Goal: Task Accomplishment & Management: Complete application form

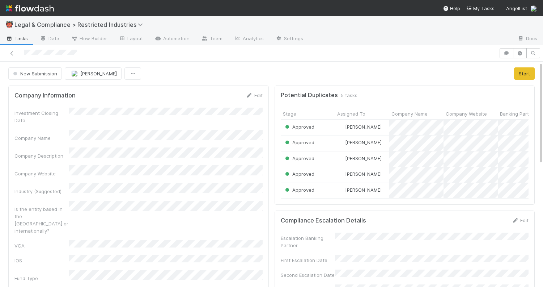
click at [535, 73] on div "New Submission Lisa Ellwood Start" at bounding box center [272, 73] width 538 height 12
click at [525, 72] on button "Start" at bounding box center [524, 73] width 21 height 12
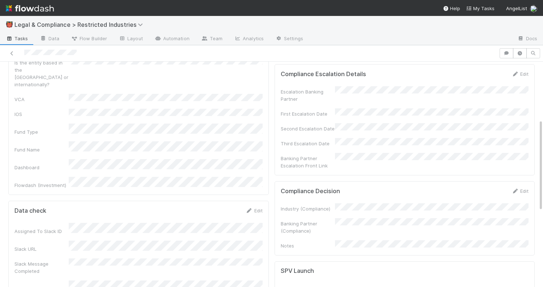
scroll to position [151, 0]
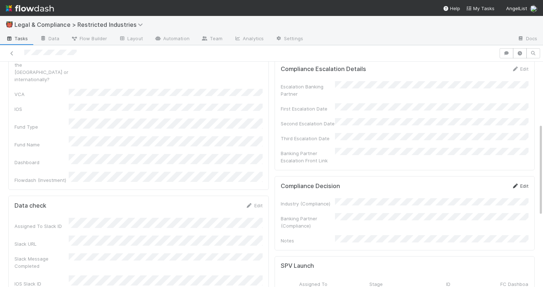
click at [524, 183] on link "Edit" at bounding box center [520, 186] width 17 height 6
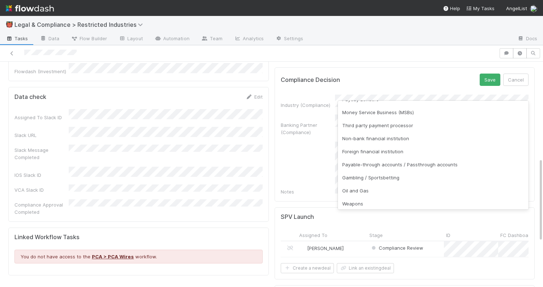
scroll to position [106, 0]
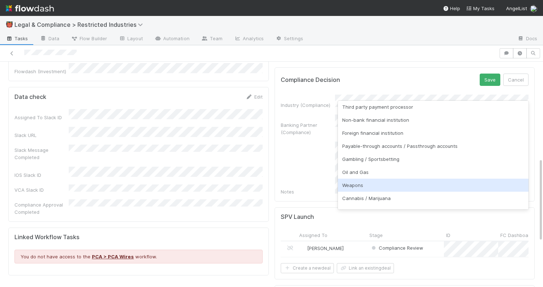
click at [460, 186] on div "Weapons" at bounding box center [433, 184] width 191 height 13
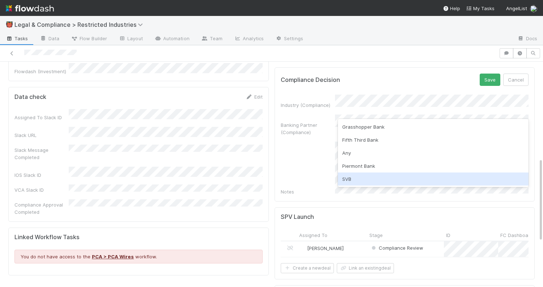
click at [438, 179] on div "SVB" at bounding box center [433, 178] width 191 height 13
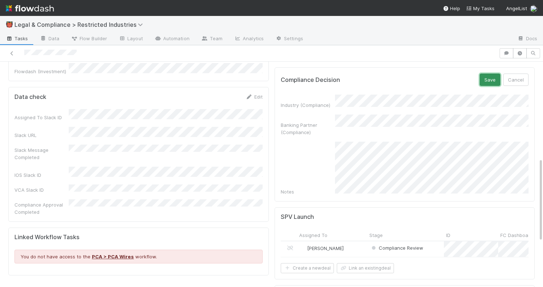
click at [492, 73] on button "Save" at bounding box center [490, 79] width 21 height 12
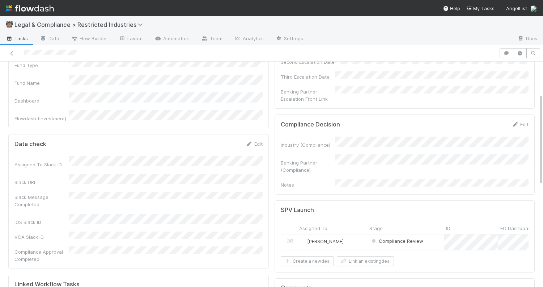
scroll to position [0, 0]
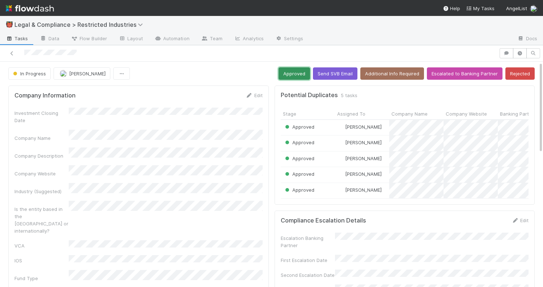
click at [291, 71] on button "Approved" at bounding box center [294, 73] width 31 height 12
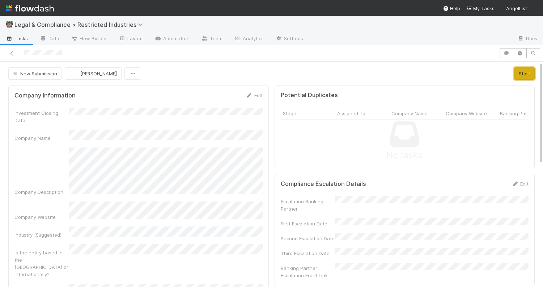
click at [523, 73] on button "Start" at bounding box center [524, 73] width 21 height 12
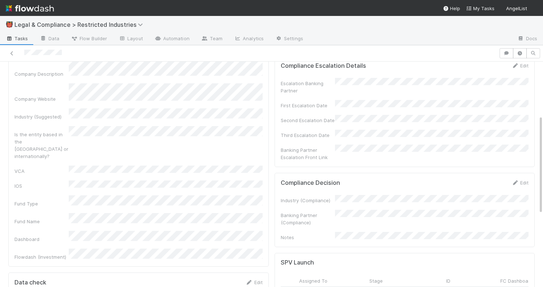
scroll to position [122, 0]
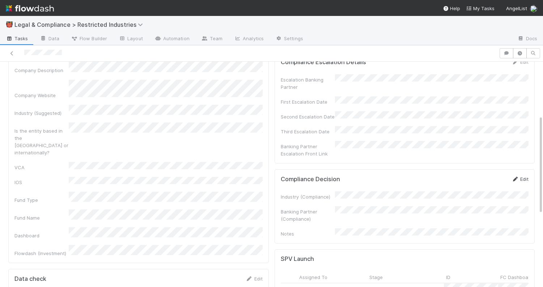
click at [520, 176] on link "Edit" at bounding box center [520, 179] width 17 height 6
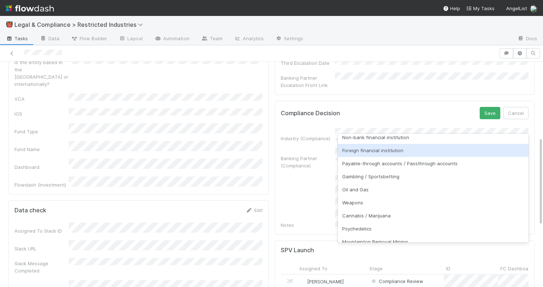
scroll to position [0, 0]
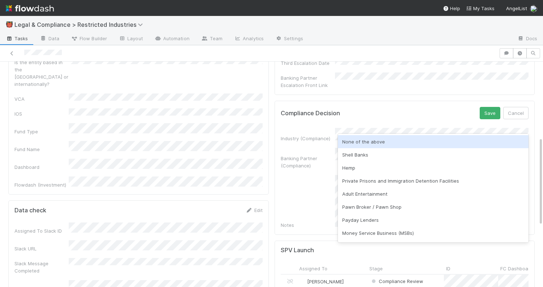
click at [417, 141] on div "None of the above" at bounding box center [433, 141] width 191 height 13
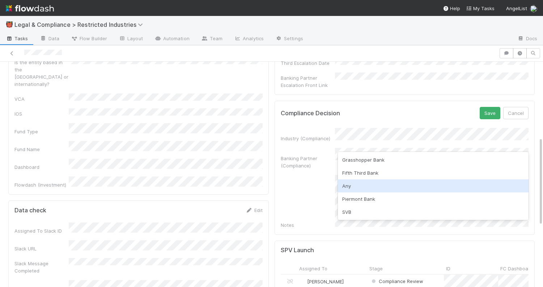
click at [399, 188] on div "Any" at bounding box center [433, 185] width 191 height 13
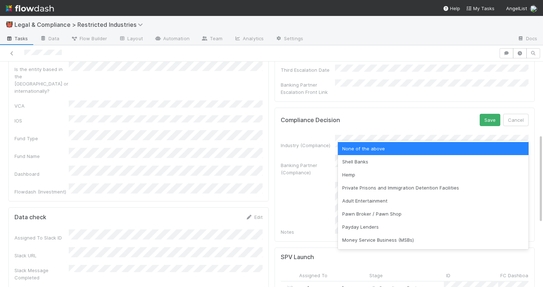
click at [423, 147] on div "None of the above" at bounding box center [433, 148] width 191 height 13
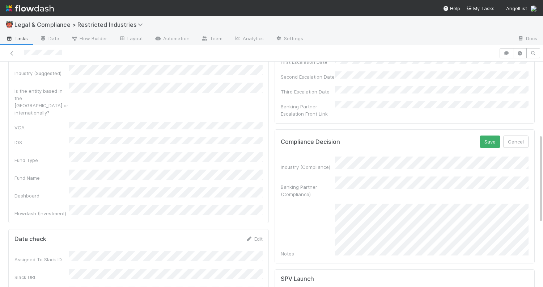
scroll to position [161, 0]
click at [487, 136] on button "Save" at bounding box center [490, 142] width 21 height 12
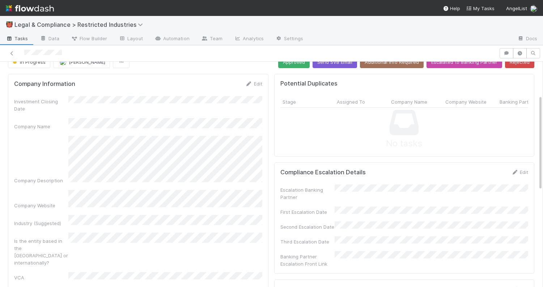
scroll to position [0, 0]
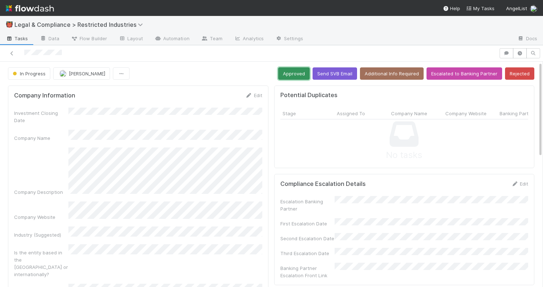
click at [293, 75] on button "Approved" at bounding box center [293, 73] width 31 height 12
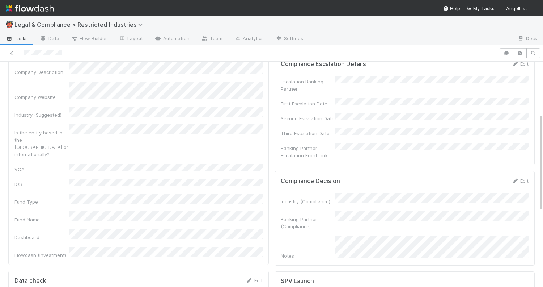
scroll to position [119, 0]
